Goal: Check status: Check status

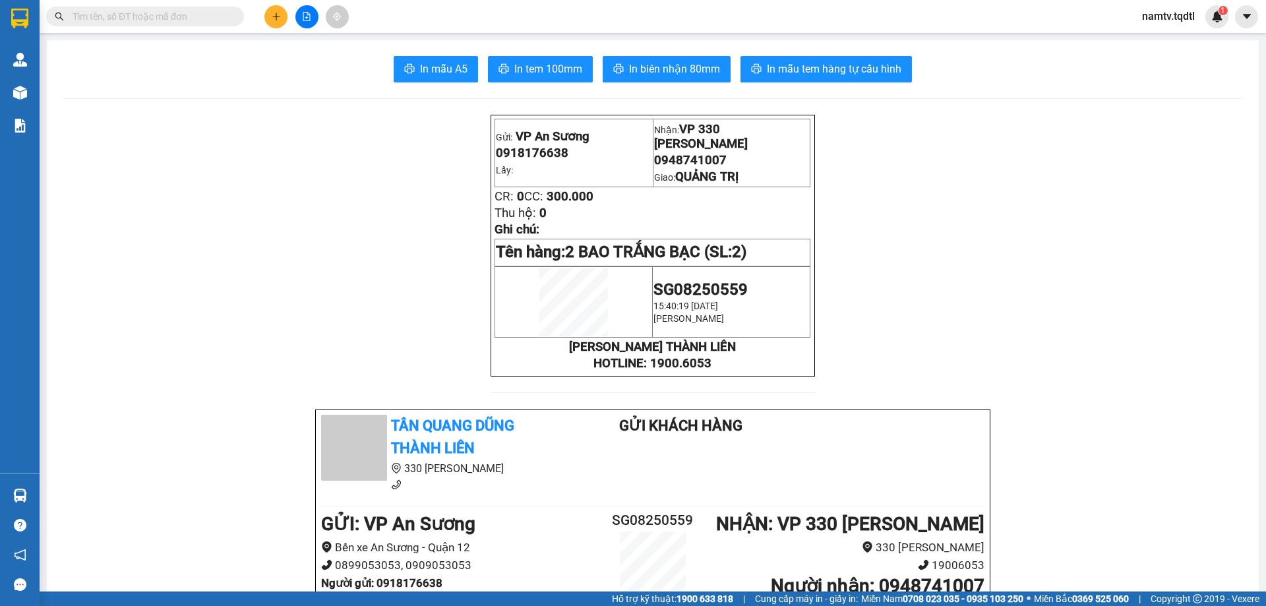
click at [161, 5] on div "Kết quả tìm kiếm ( 0 ) Bộ lọc No Data" at bounding box center [128, 16] width 257 height 23
click at [155, 13] on input "text" at bounding box center [151, 16] width 156 height 15
click at [309, 18] on icon "file-add" at bounding box center [306, 16] width 9 height 9
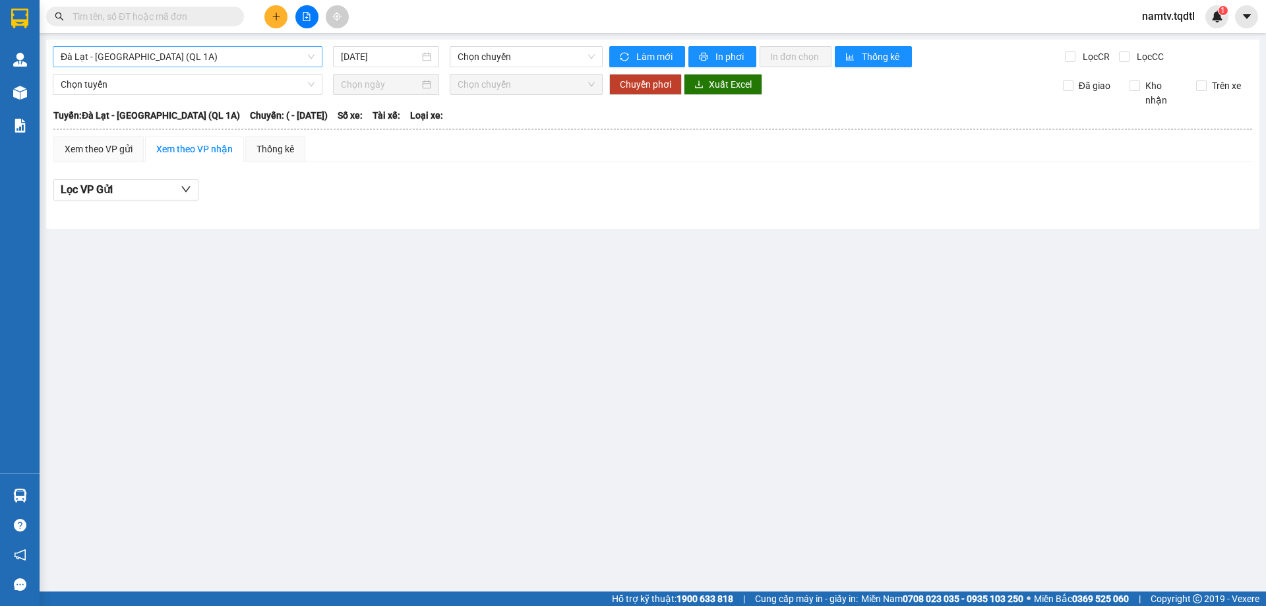
click at [192, 65] on span "Đà Lạt - [GEOGRAPHIC_DATA] (QL 1A)" at bounding box center [188, 57] width 254 height 20
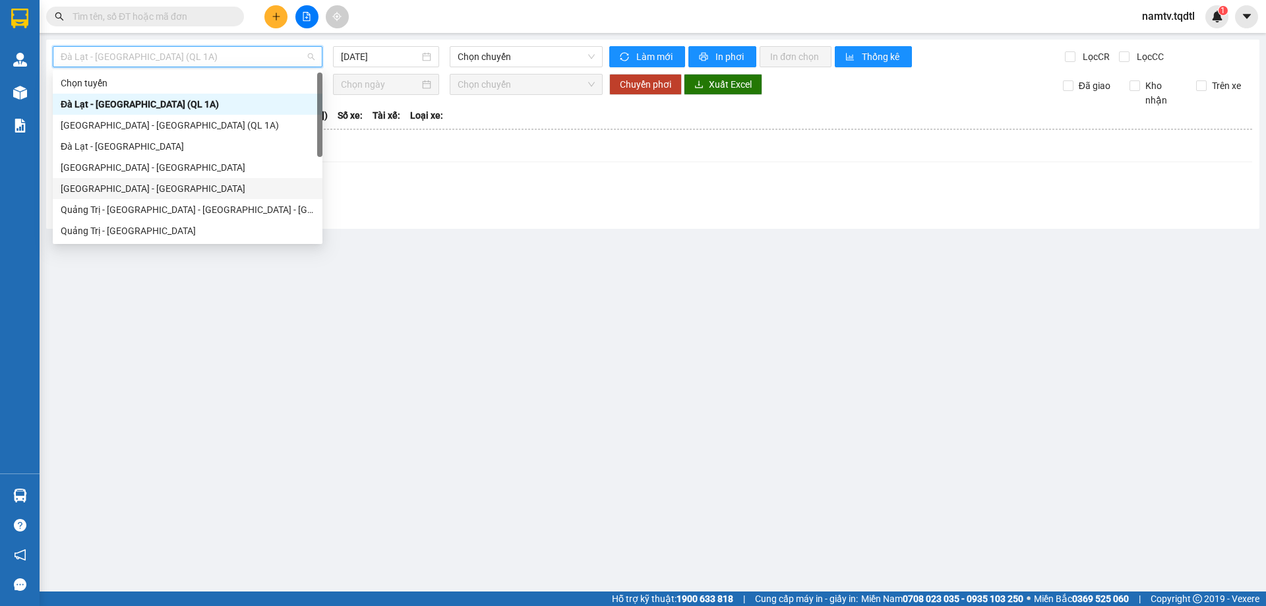
click at [129, 189] on div "[GEOGRAPHIC_DATA] - [GEOGRAPHIC_DATA]" at bounding box center [188, 188] width 254 height 15
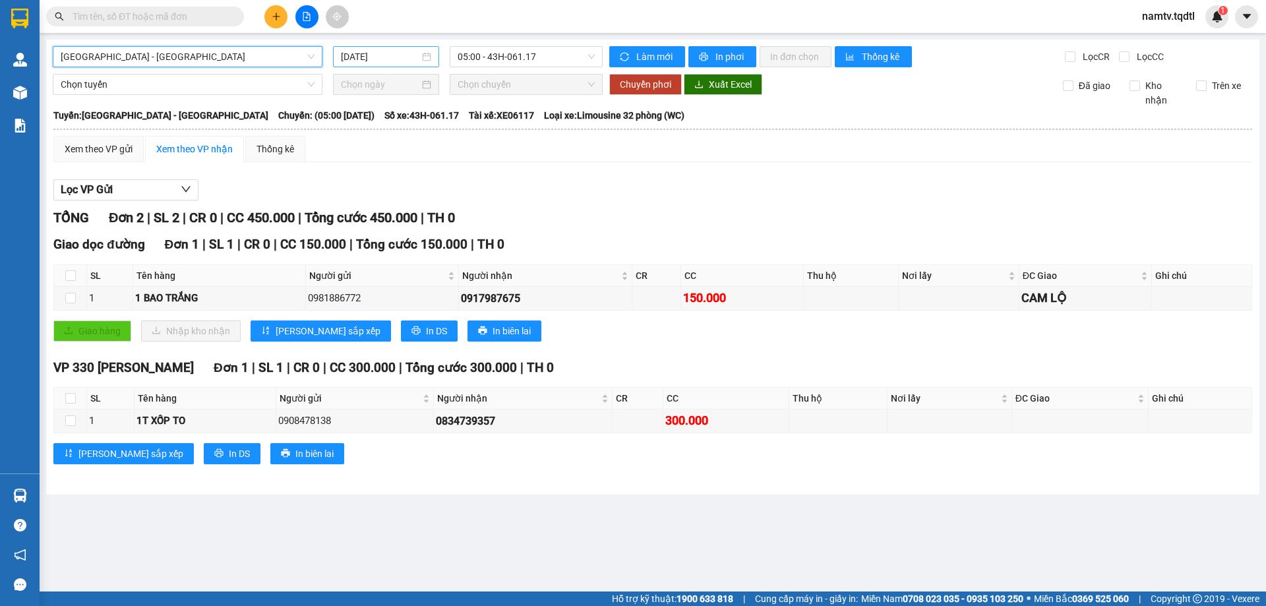
click at [408, 61] on input "[DATE]" at bounding box center [380, 56] width 78 height 15
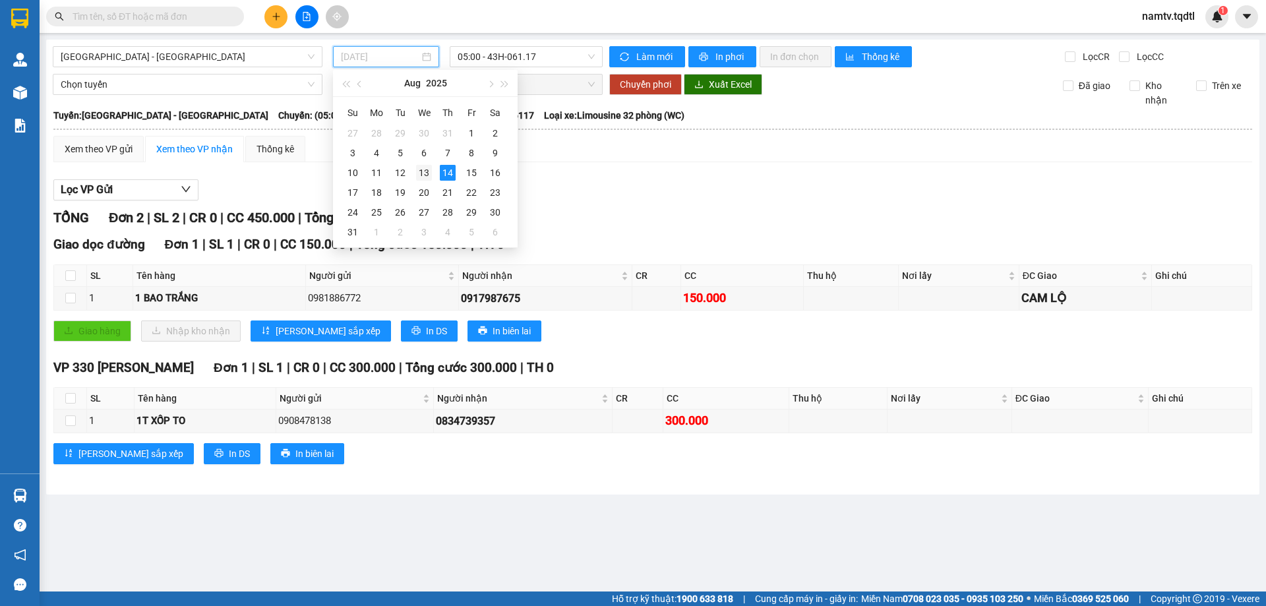
click at [419, 169] on div "13" at bounding box center [424, 173] width 16 height 16
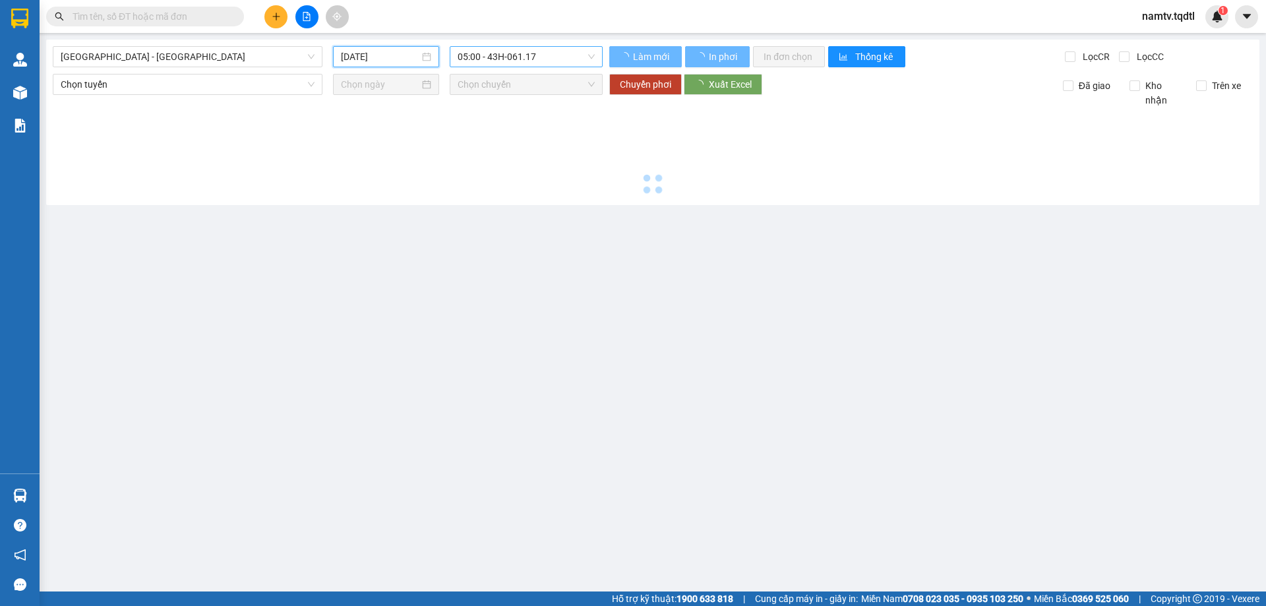
type input "[DATE]"
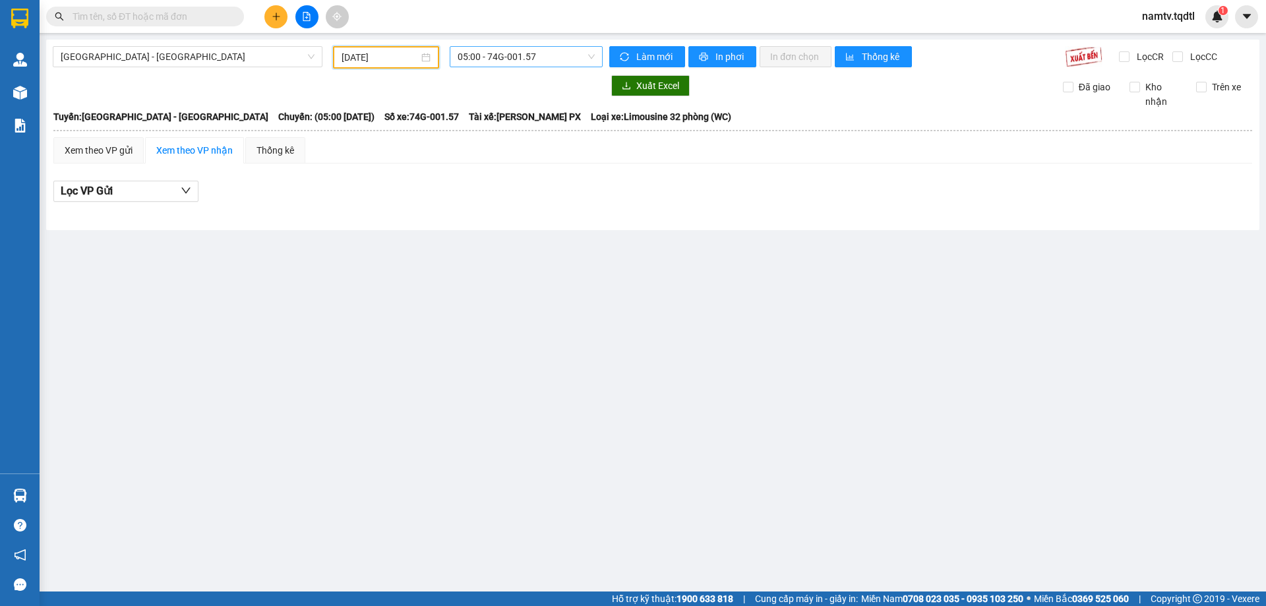
click at [543, 55] on span "05:00 - 74G-001.57" at bounding box center [526, 57] width 137 height 20
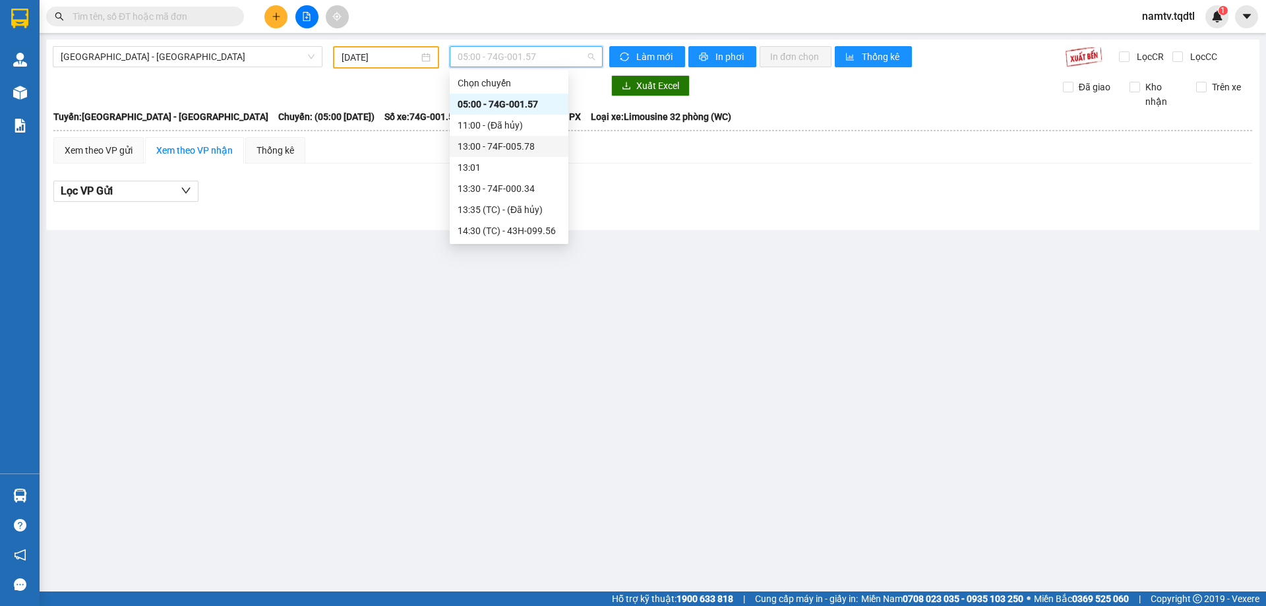
click at [531, 146] on div "13:00 - 74F-005.78" at bounding box center [509, 146] width 103 height 15
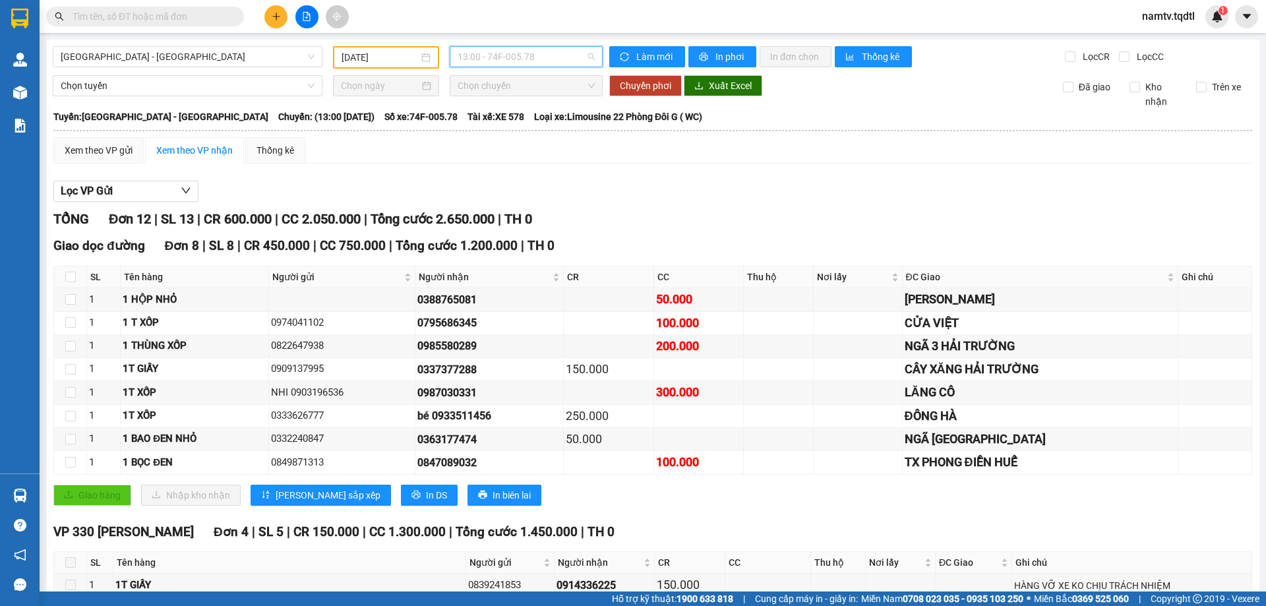
click at [510, 58] on span "13:00 - 74F-005.78" at bounding box center [526, 57] width 137 height 20
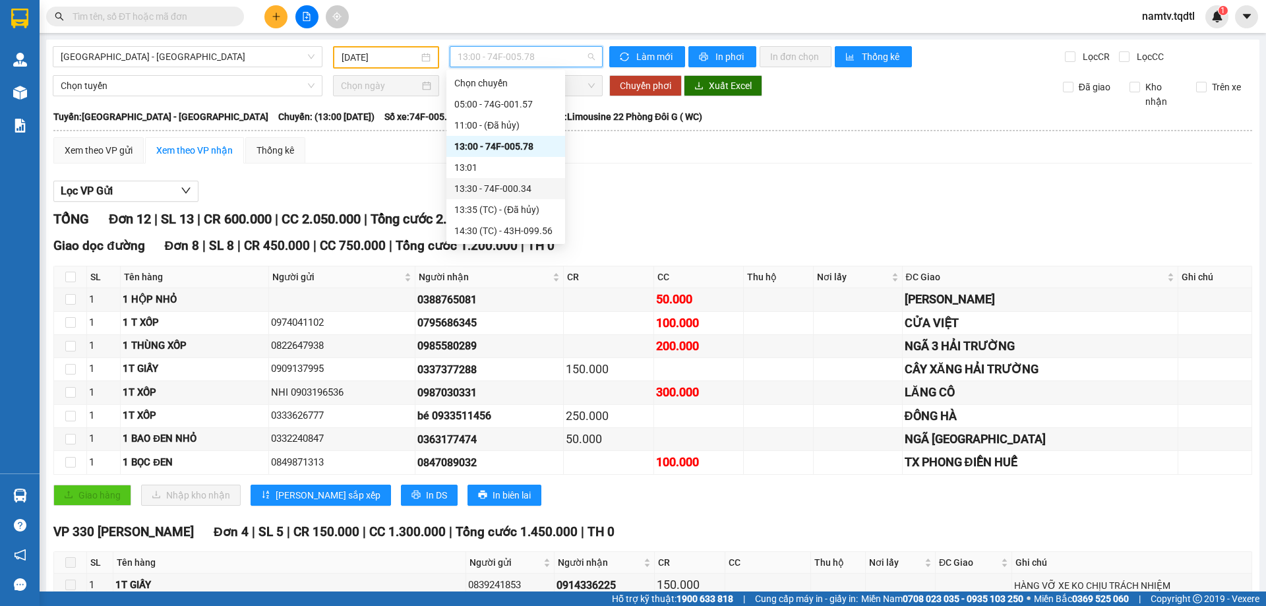
click at [534, 185] on div "13:30 - 74F-000.34" at bounding box center [505, 188] width 103 height 15
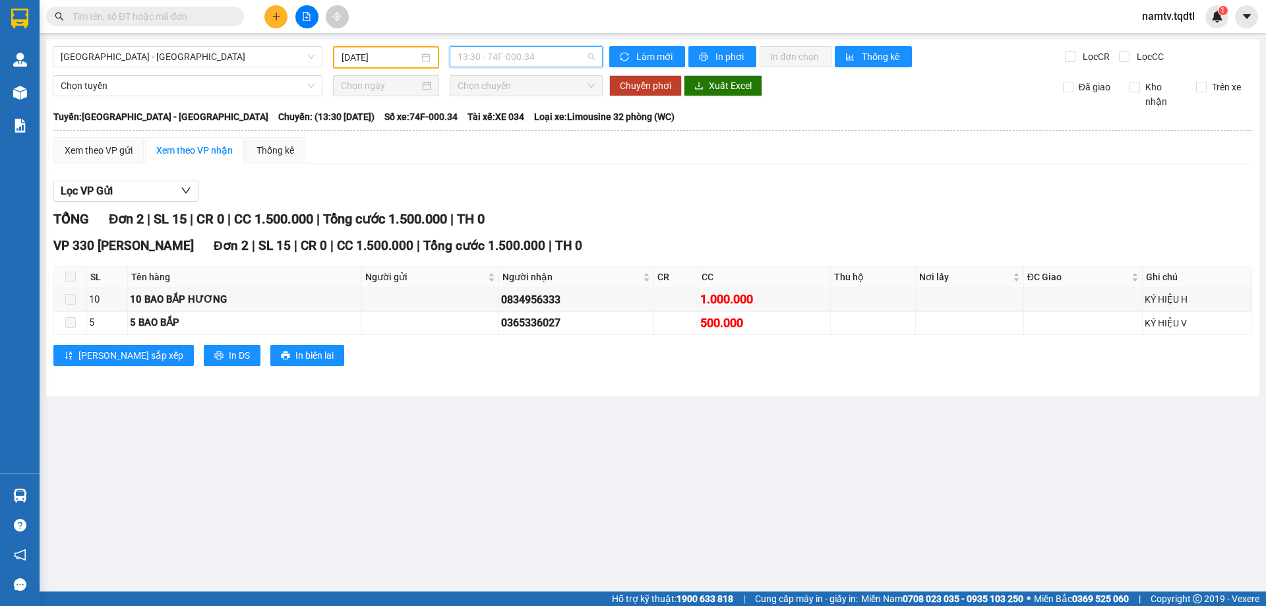
click at [553, 49] on span "13:30 - 74F-000.34" at bounding box center [526, 57] width 137 height 20
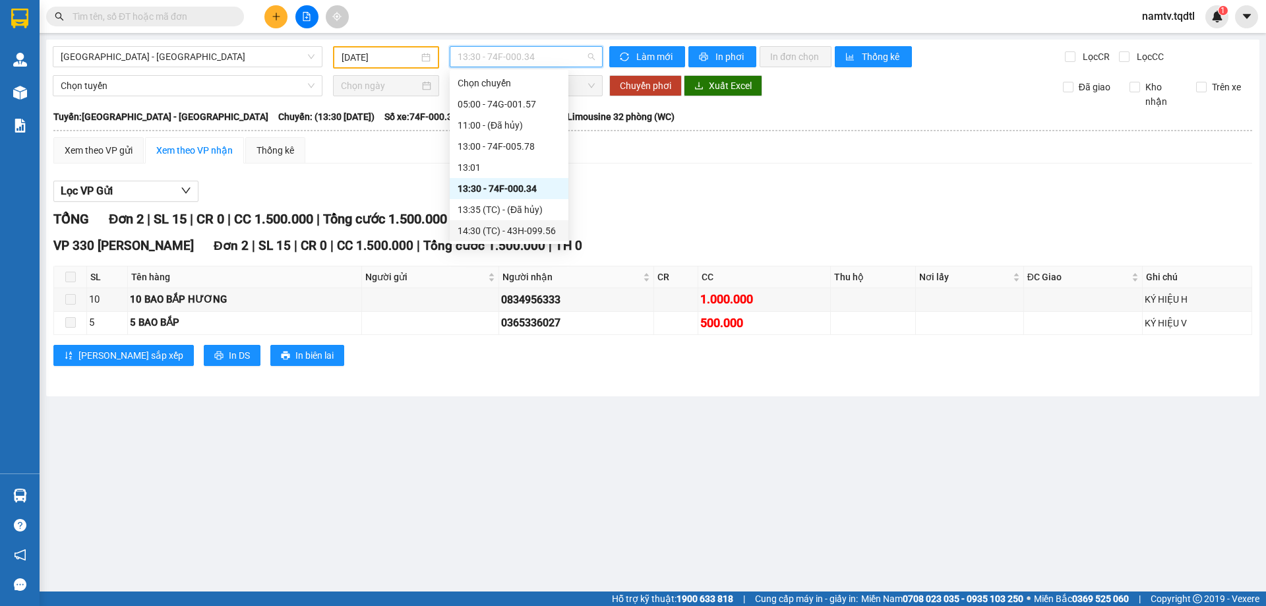
click at [538, 238] on div "14:30 (TC) - 43H-099.56" at bounding box center [509, 230] width 119 height 21
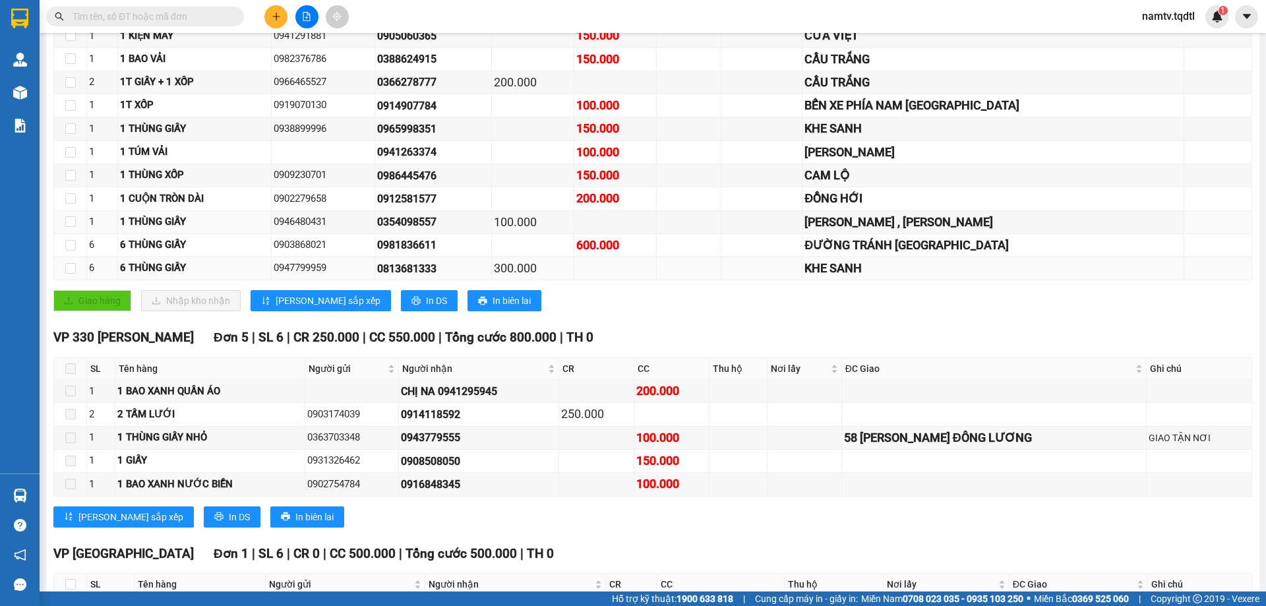
scroll to position [359, 0]
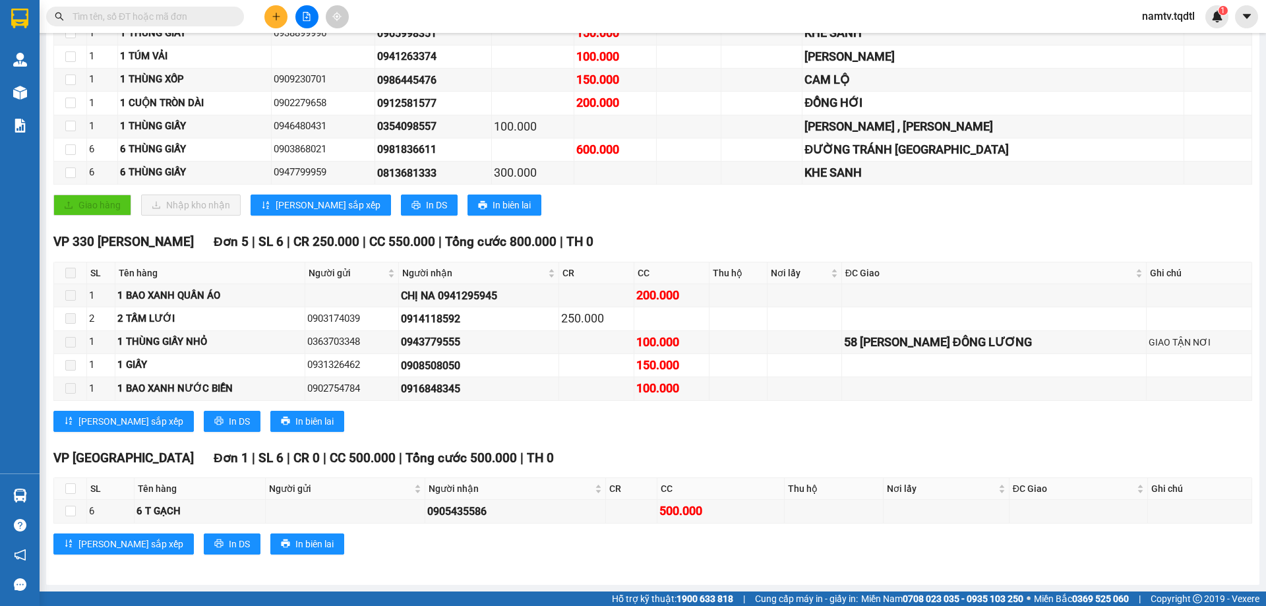
click at [634, 477] on div "VP [GEOGRAPHIC_DATA] Đơn 1 | SL 6 | CR 0 | CC 500.000 | Tổng cước 500.000 | TH …" at bounding box center [652, 506] width 1199 height 116
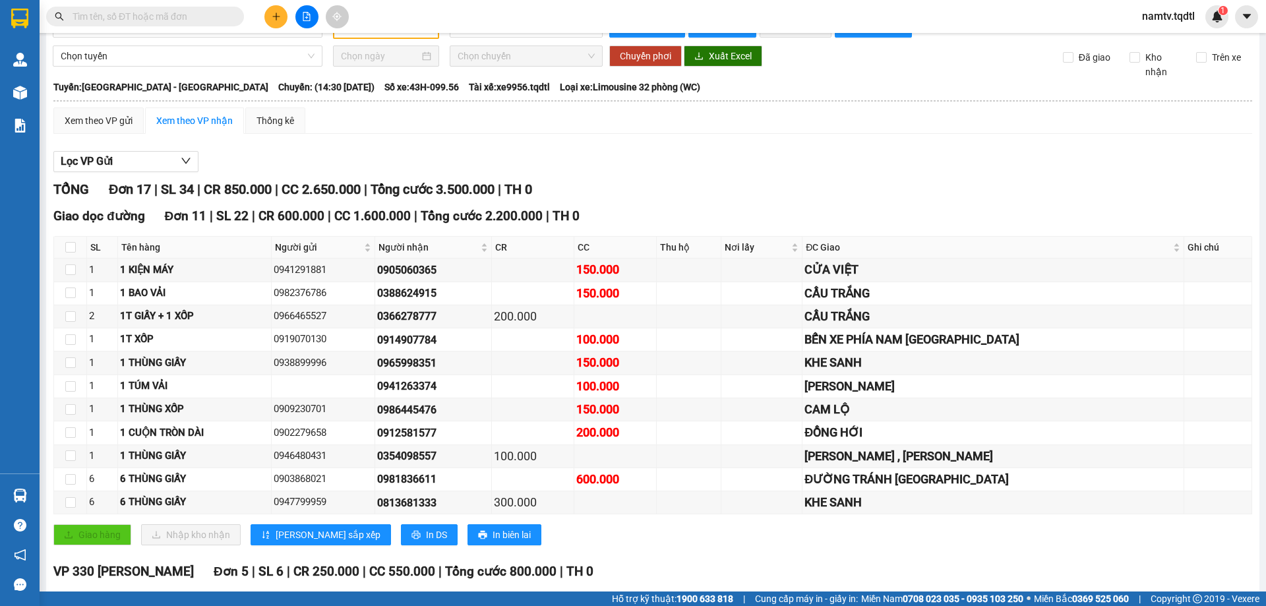
scroll to position [0, 0]
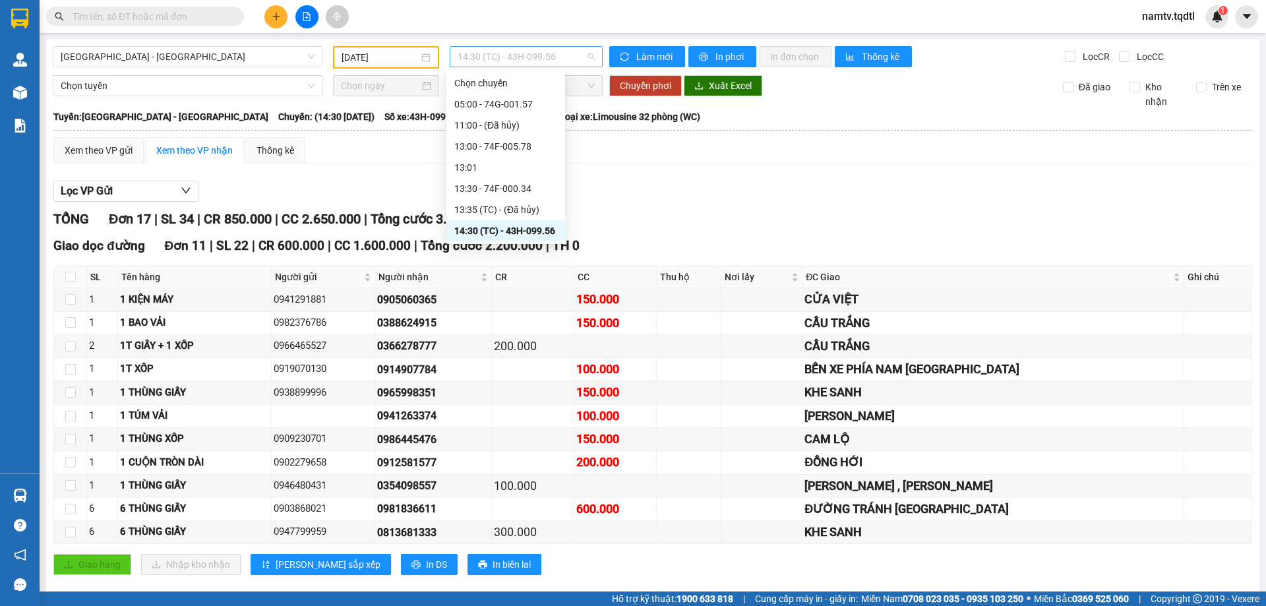
click at [475, 50] on span "14:30 (TC) - 43H-099.56" at bounding box center [526, 57] width 137 height 20
click at [513, 189] on div "13:30 - 74F-000.34" at bounding box center [505, 188] width 103 height 15
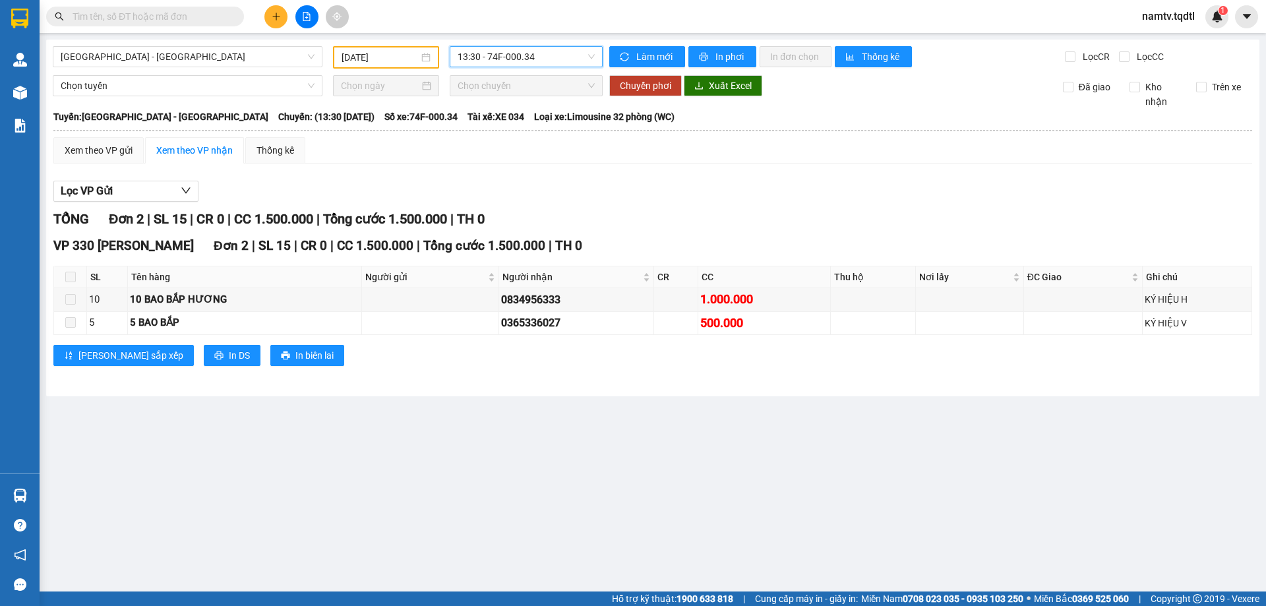
click at [534, 70] on div "[GEOGRAPHIC_DATA] - [GEOGRAPHIC_DATA] [DATE] 13:30 13:30 - 74F-000.34 Làm mới I…" at bounding box center [652, 218] width 1213 height 357
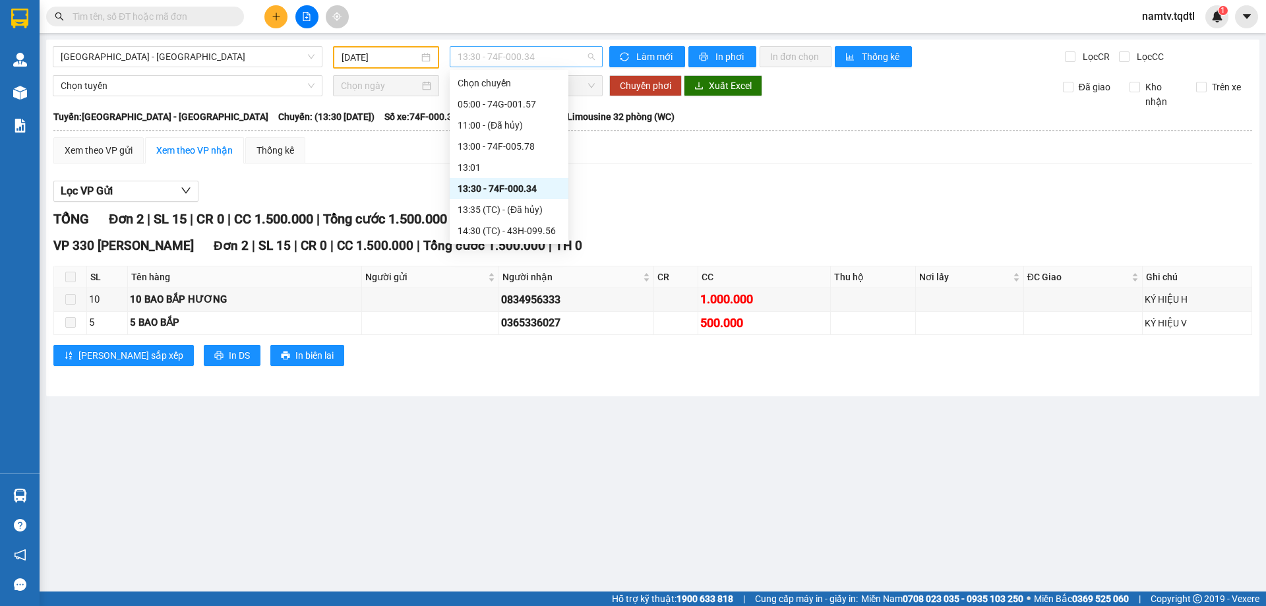
click at [543, 60] on span "13:30 - 74F-000.34" at bounding box center [526, 57] width 137 height 20
click at [528, 149] on div "13:00 - 74F-005.78" at bounding box center [509, 146] width 103 height 15
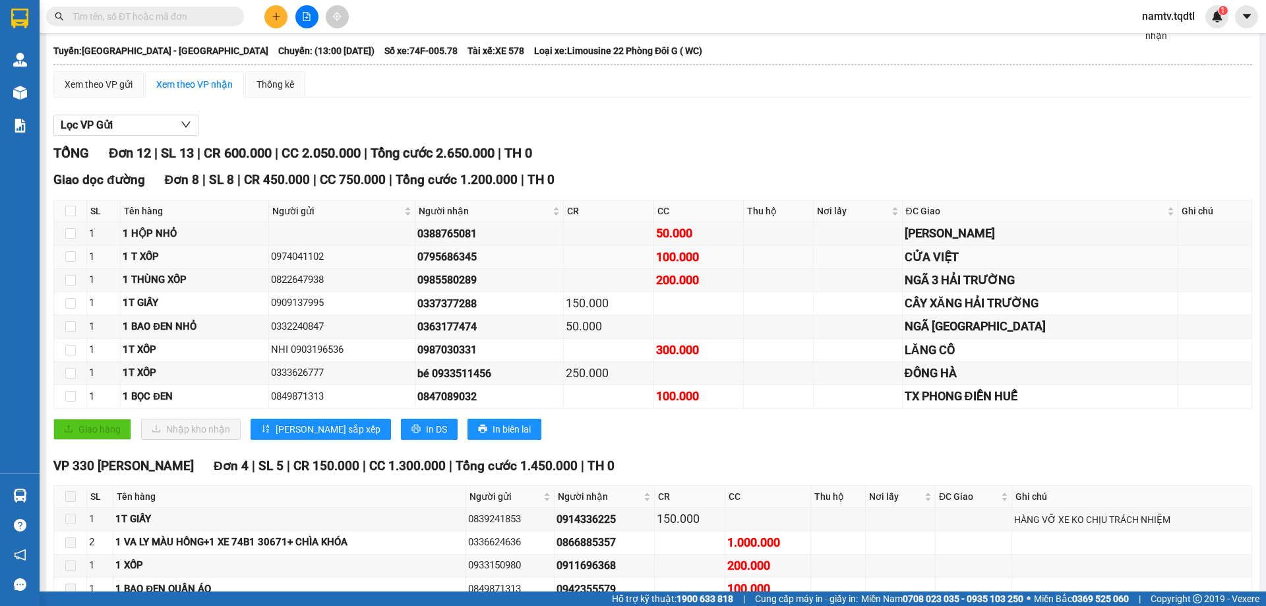
scroll to position [132, 0]
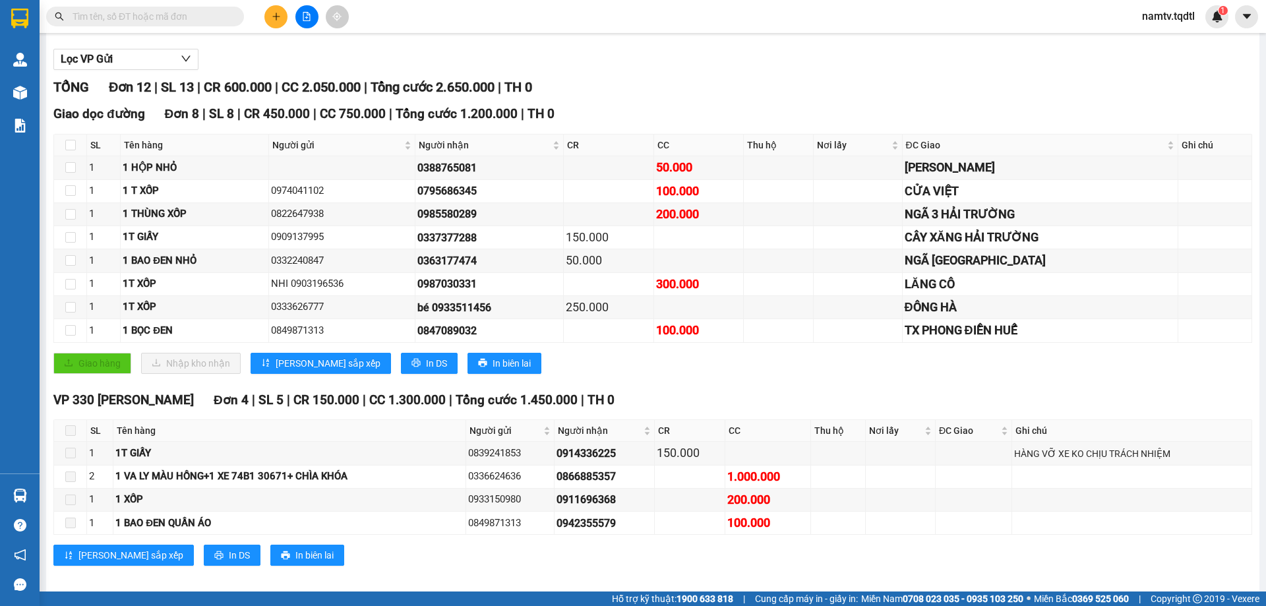
click at [146, 2] on div "Kết quả tìm kiếm ( 0 ) Bộ lọc No Data namtv.tqdtl 1" at bounding box center [633, 16] width 1266 height 33
click at [143, 11] on input "text" at bounding box center [151, 16] width 156 height 15
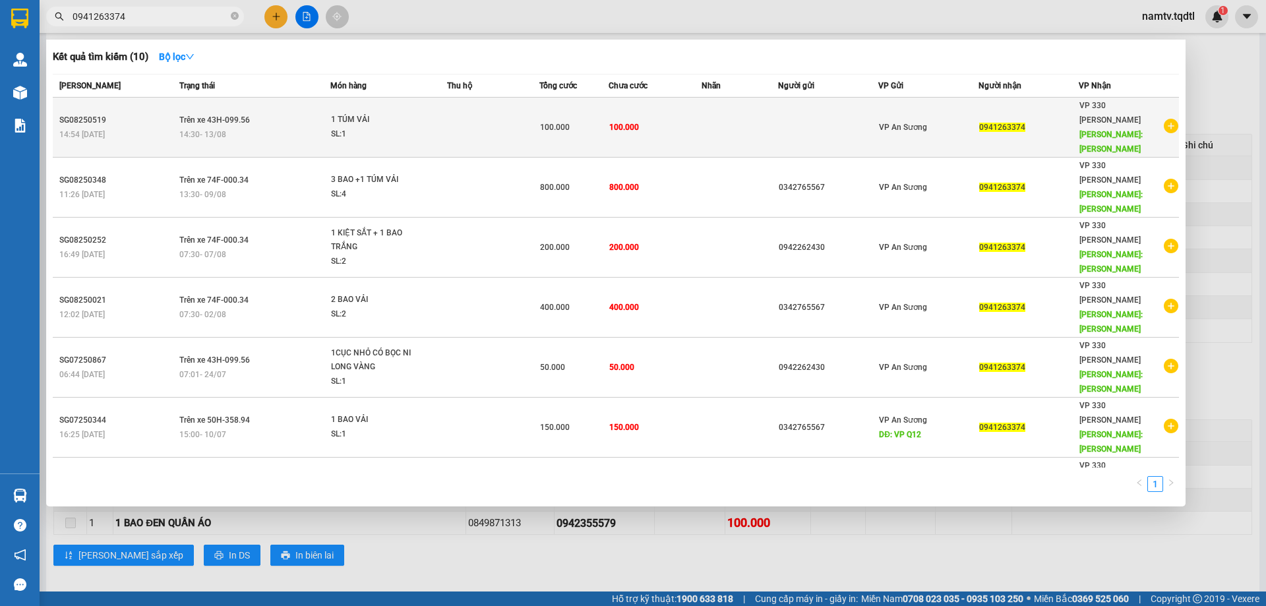
type input "0941263374"
click at [395, 117] on div "1 TÚM VẢI" at bounding box center [380, 120] width 99 height 15
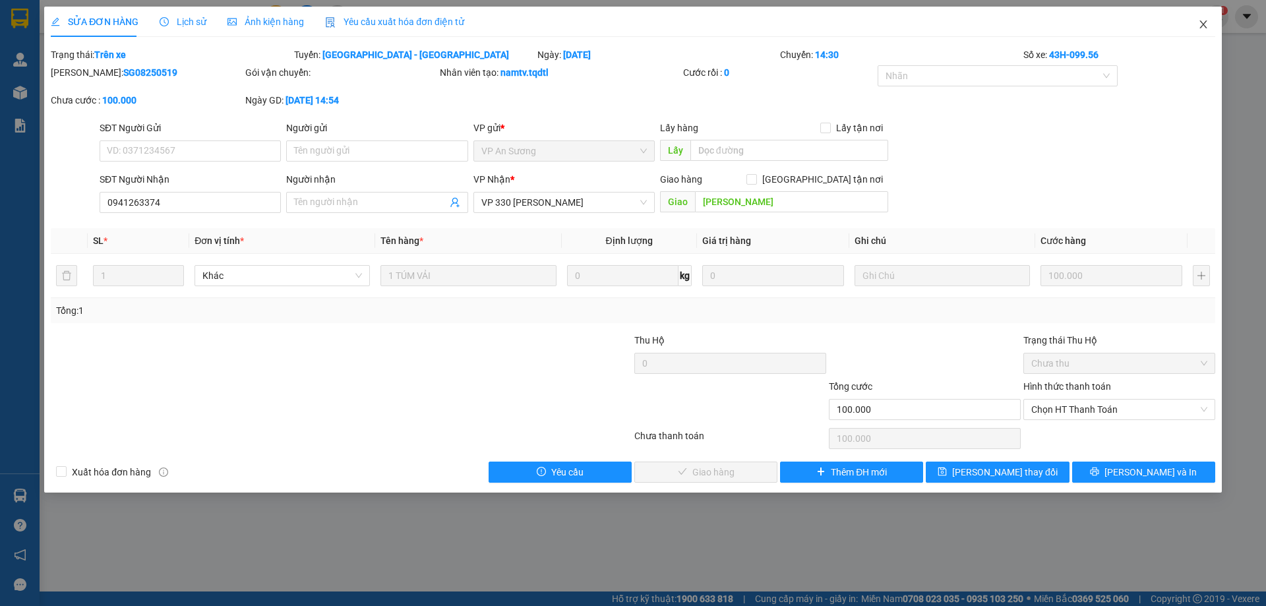
click at [1205, 24] on icon "close" at bounding box center [1202, 24] width 7 height 8
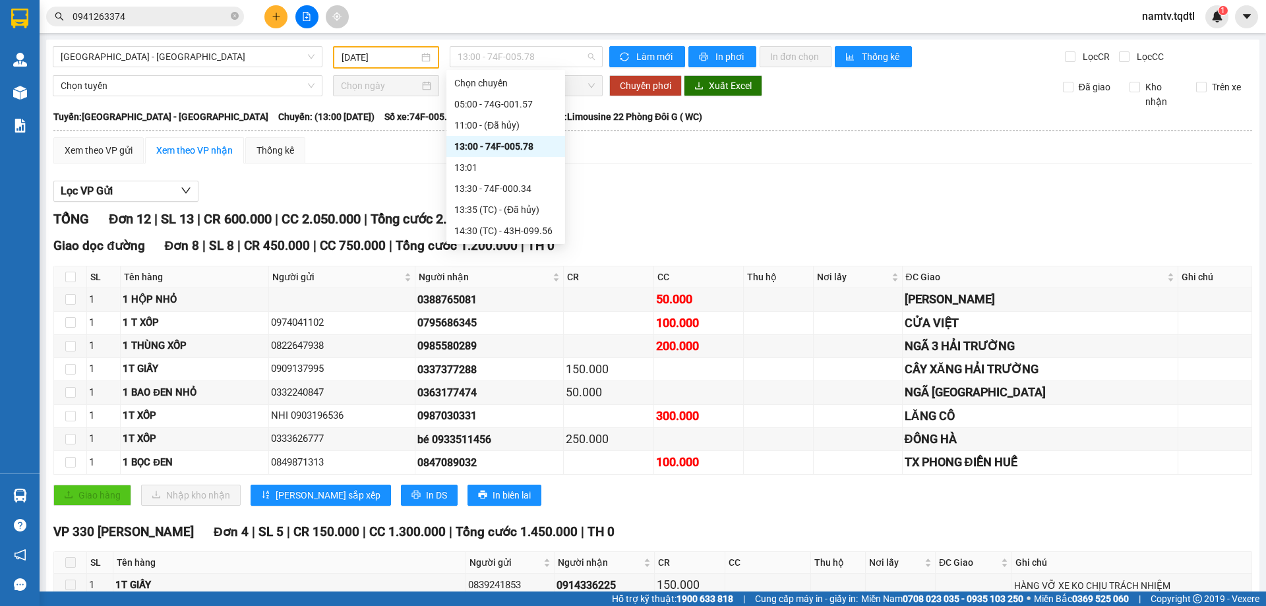
drag, startPoint x: 476, startPoint y: 51, endPoint x: 489, endPoint y: 88, distance: 39.2
click at [477, 51] on span "13:00 - 74F-005.78" at bounding box center [526, 57] width 137 height 20
drag, startPoint x: 499, startPoint y: 225, endPoint x: 486, endPoint y: 212, distance: 17.7
click at [494, 218] on div "Chọn chuyến 05:00 - 74G-001.57 11:00 - (Đã hủy) 13:00 - 74F-005.78 13:01 13:30 …" at bounding box center [505, 168] width 119 height 190
click at [507, 230] on div "14:30 (TC) - 43H-099.56" at bounding box center [505, 231] width 103 height 15
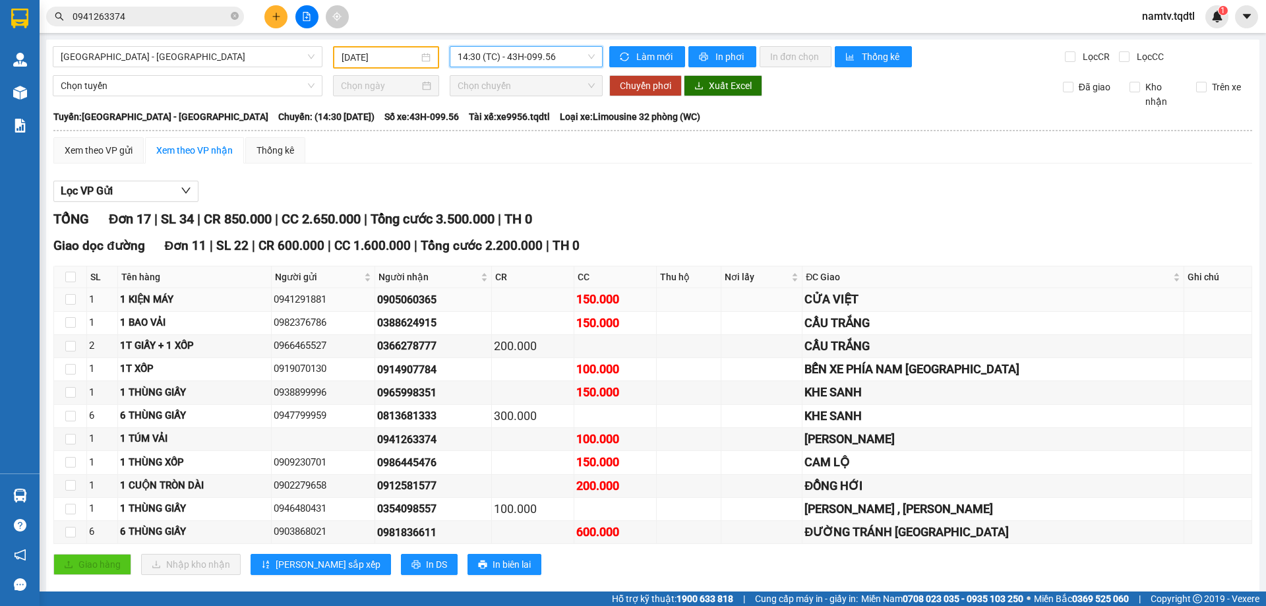
scroll to position [132, 0]
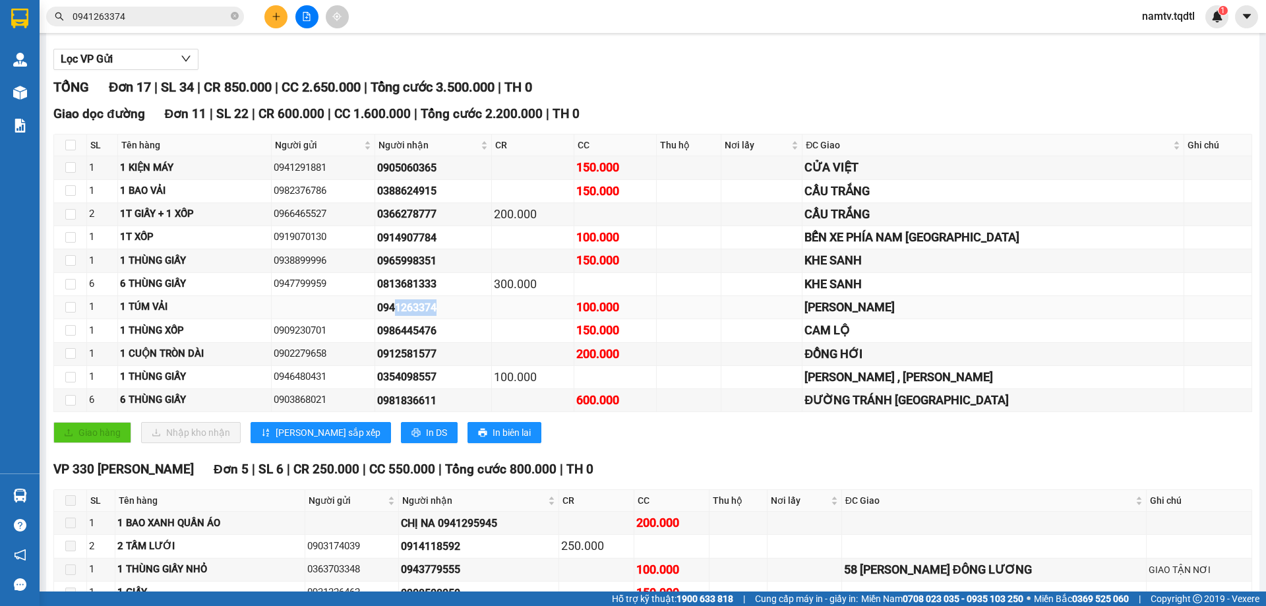
drag, startPoint x: 467, startPoint y: 311, endPoint x: 417, endPoint y: 311, distance: 49.5
click at [417, 311] on div "0941263374" at bounding box center [433, 307] width 112 height 16
